Goal: Information Seeking & Learning: Learn about a topic

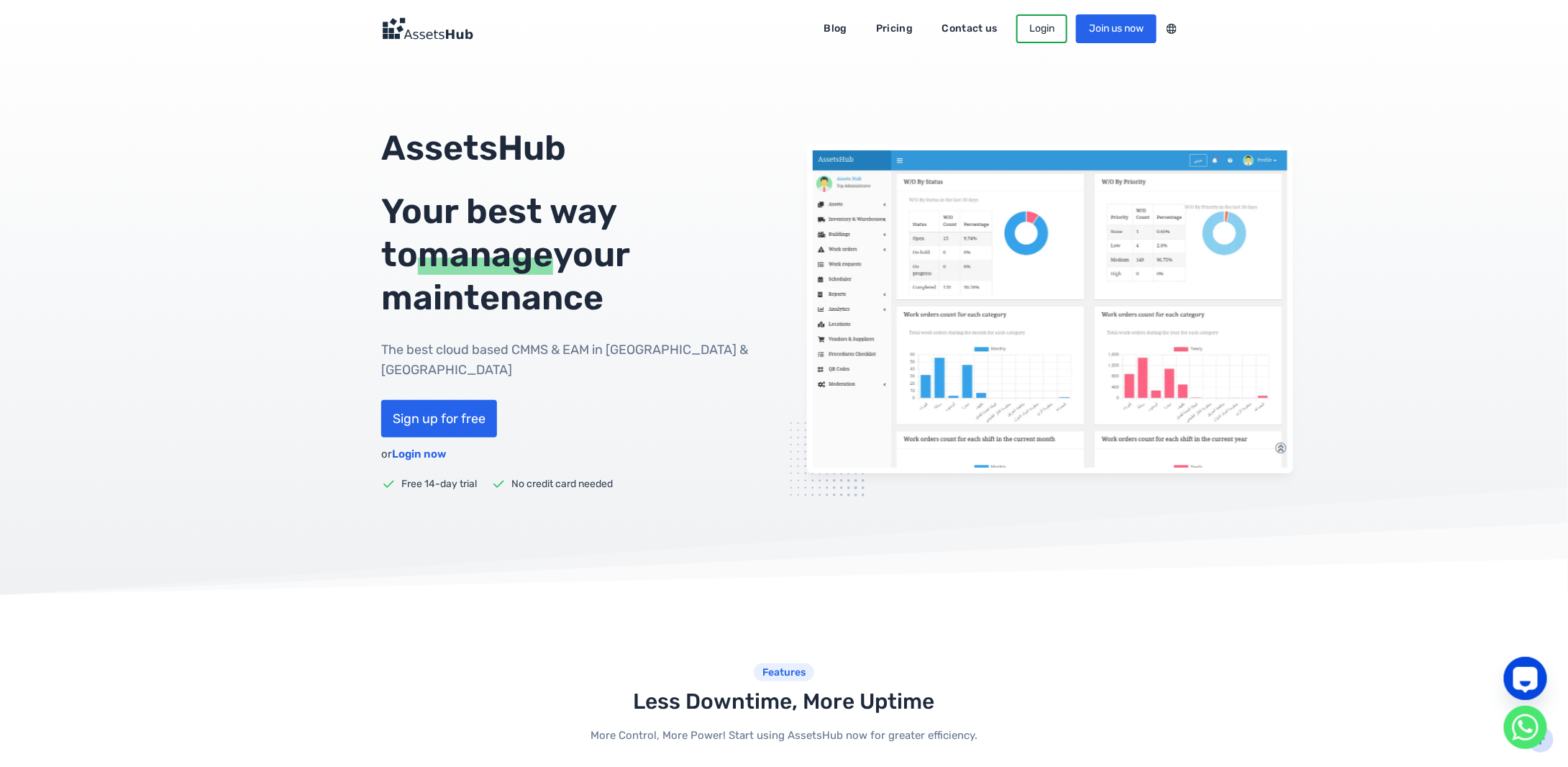
click at [898, 28] on link "Pricing" at bounding box center [894, 28] width 57 height 23
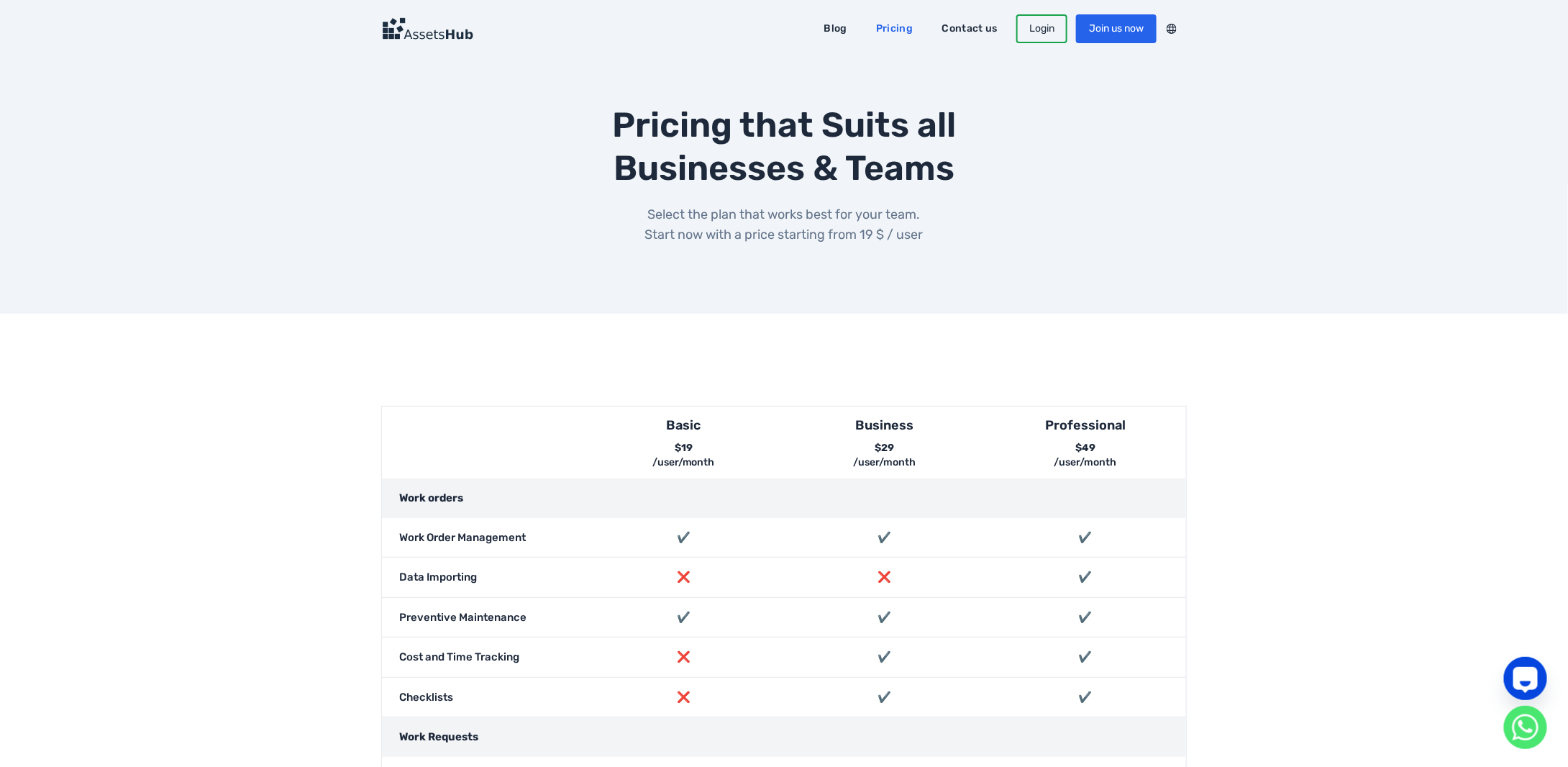
click at [443, 33] on img at bounding box center [427, 28] width 92 height 23
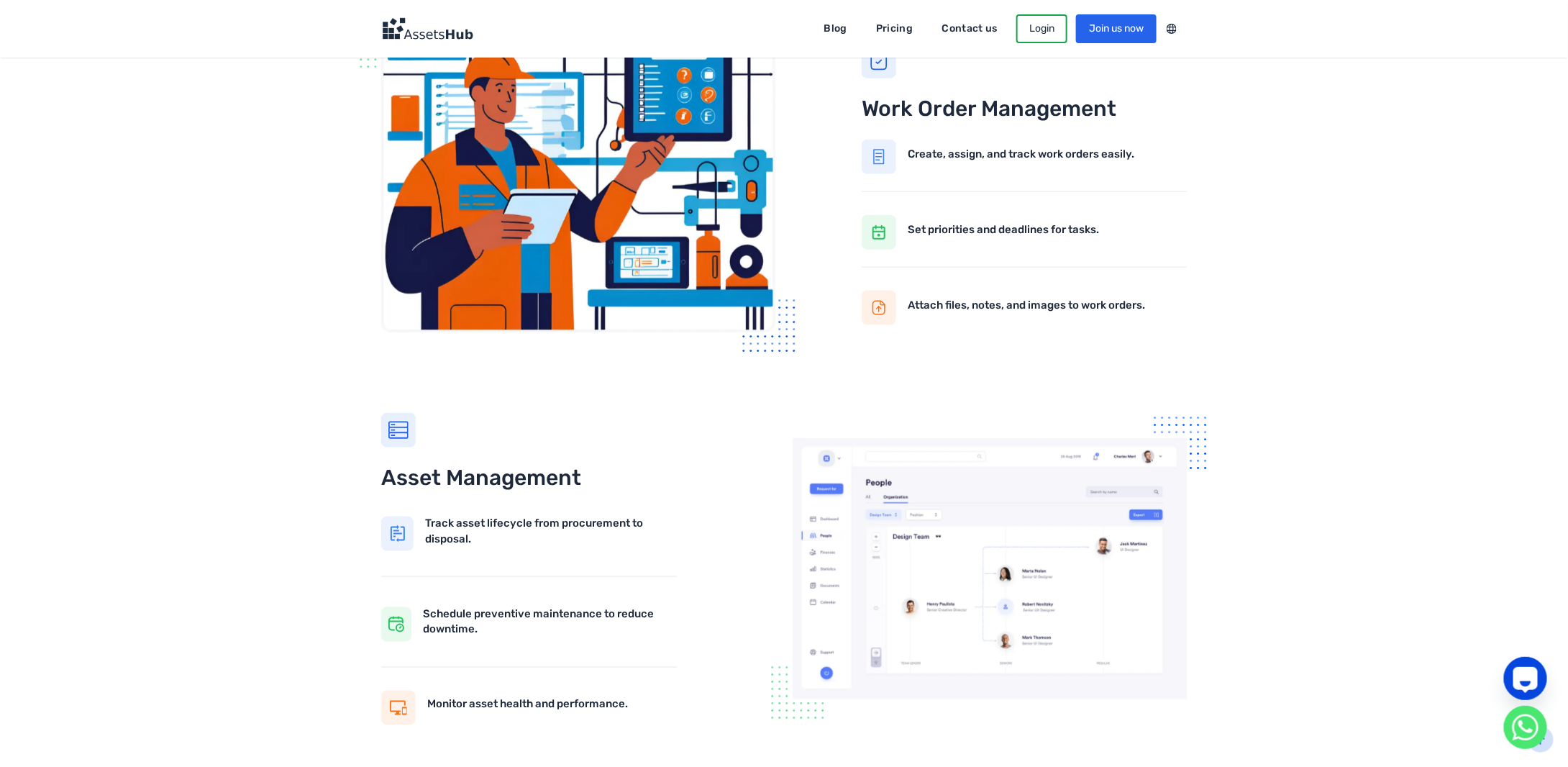
scroll to position [863, 0]
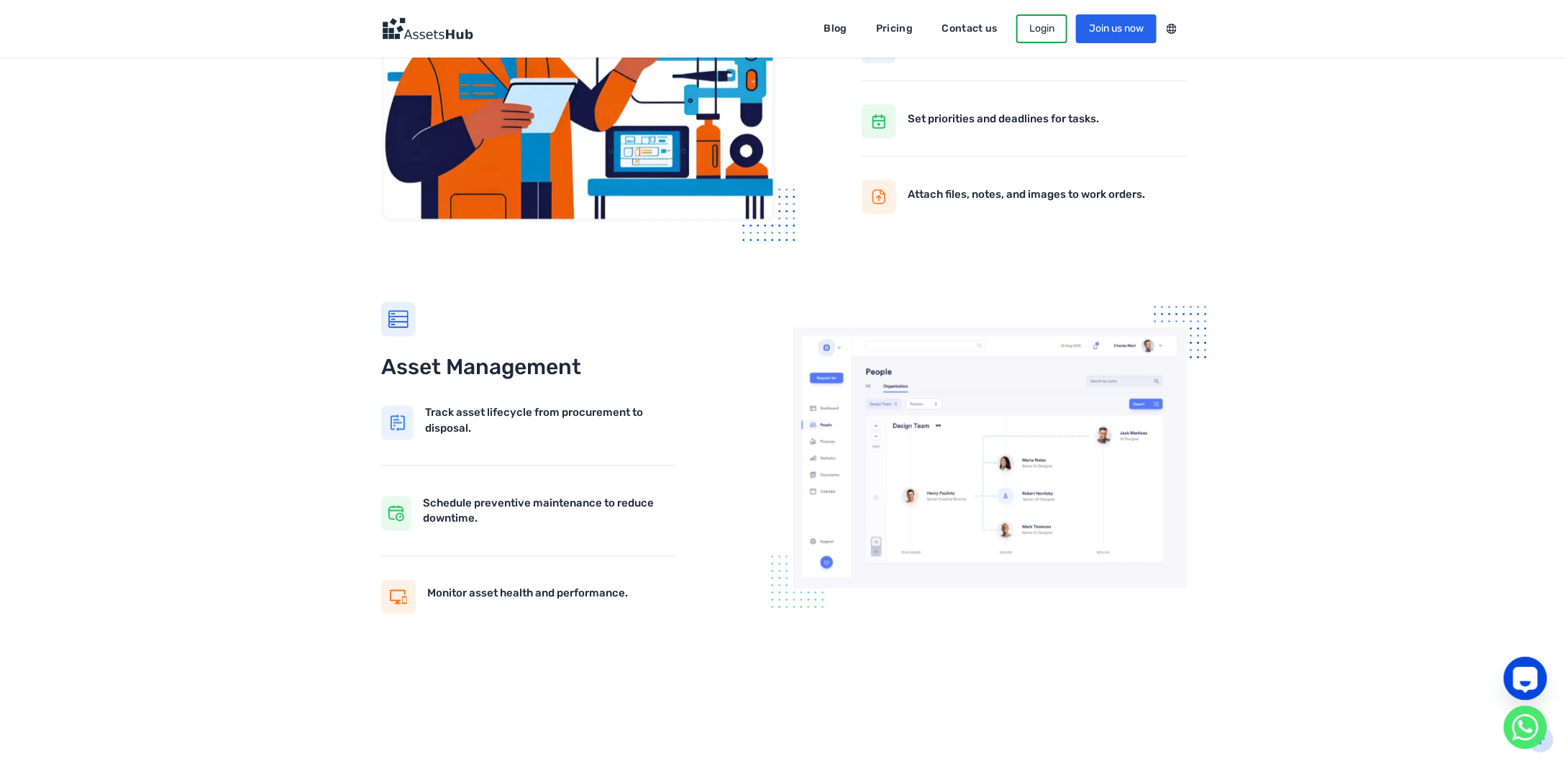
click at [992, 448] on img at bounding box center [989, 457] width 394 height 261
click at [992, 339] on img at bounding box center [989, 457] width 394 height 261
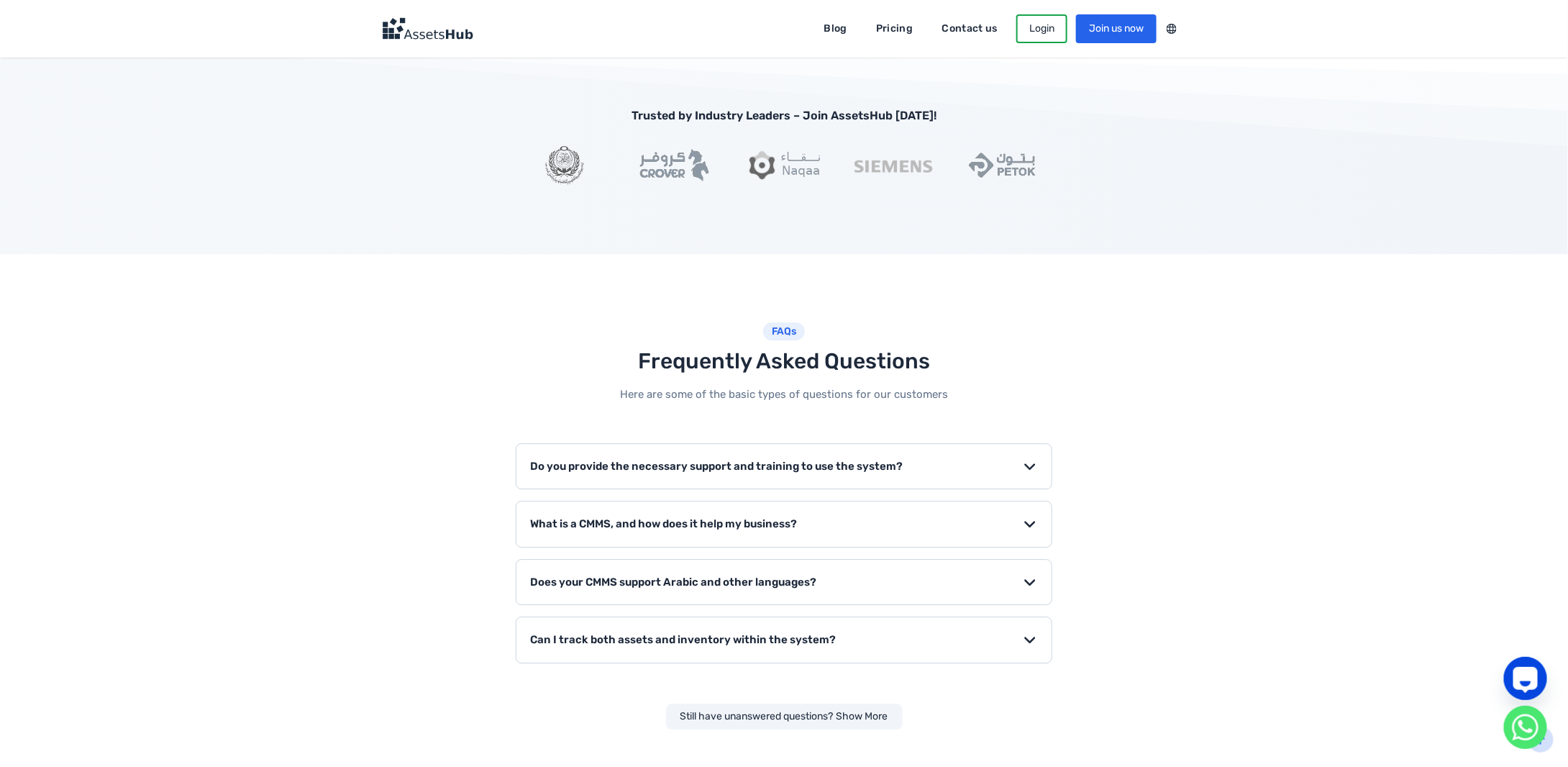
scroll to position [2191, 0]
